Goal: Find specific page/section: Find specific page/section

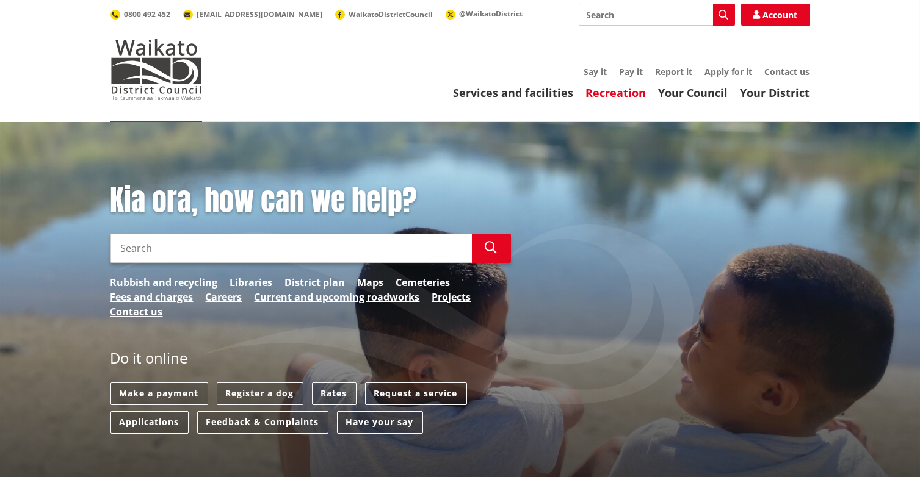
click at [606, 90] on link "Recreation" at bounding box center [616, 92] width 60 height 15
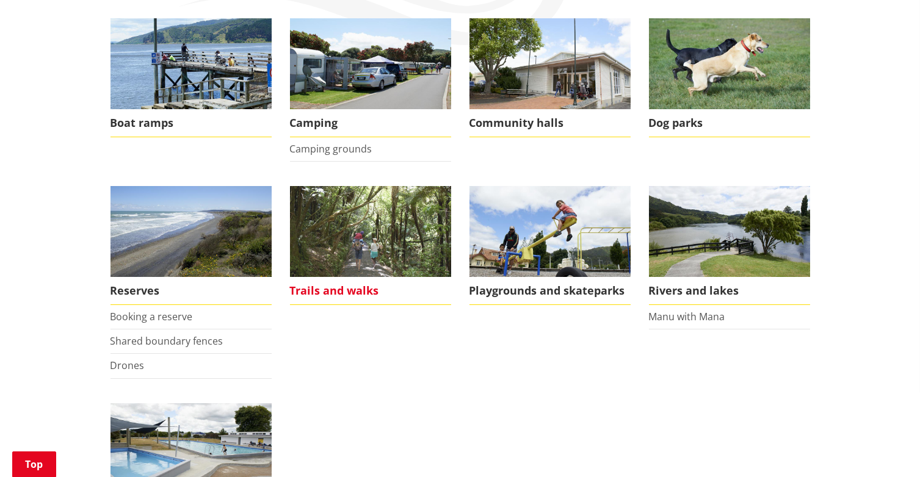
scroll to position [244, 0]
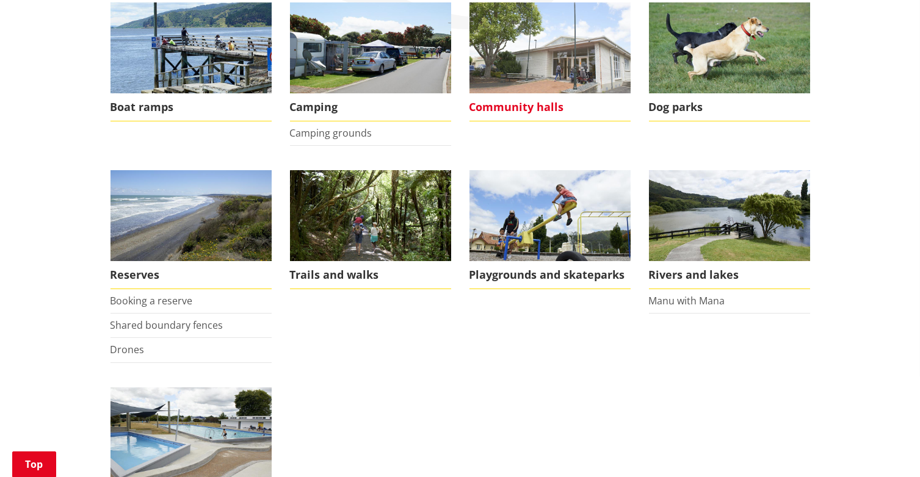
click at [571, 68] on img at bounding box center [549, 47] width 161 height 91
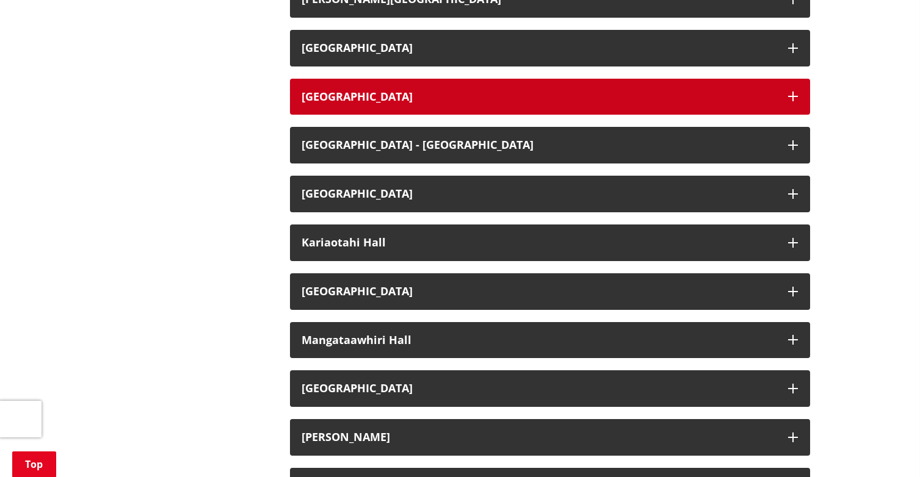
scroll to position [672, 0]
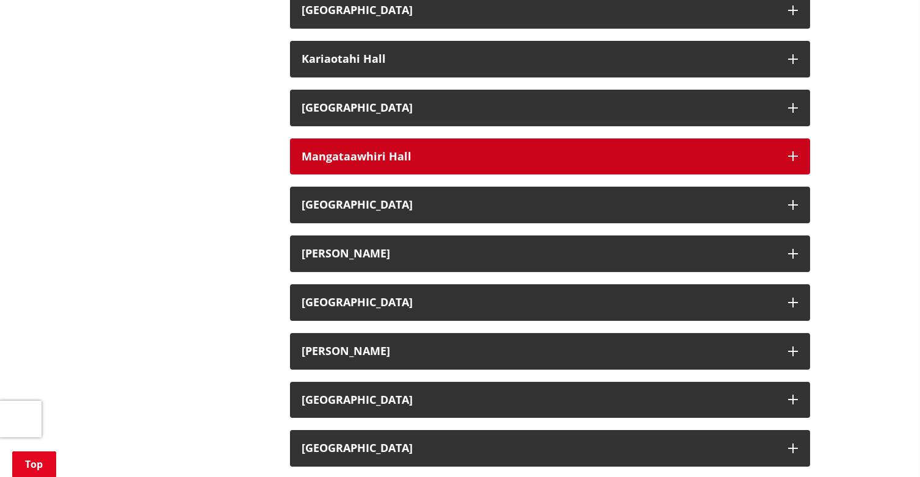
click at [788, 175] on button "Mangataawhiri Hall" at bounding box center [550, 157] width 520 height 37
